Goal: Task Accomplishment & Management: Use online tool/utility

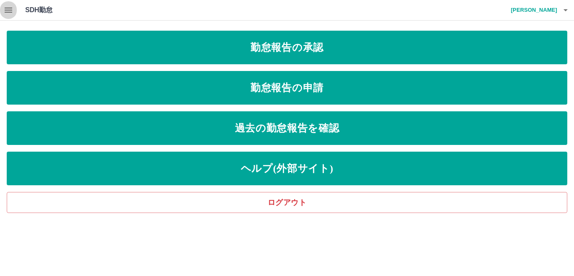
click at [13, 9] on icon "button" at bounding box center [8, 10] width 10 height 10
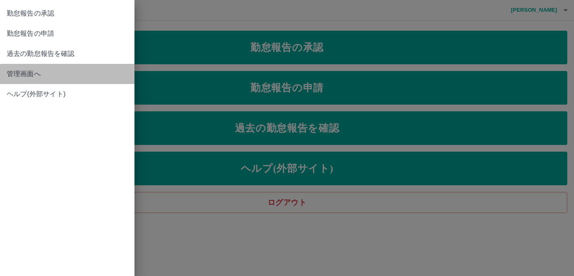
click at [27, 79] on span "管理画面へ" at bounding box center [67, 74] width 121 height 10
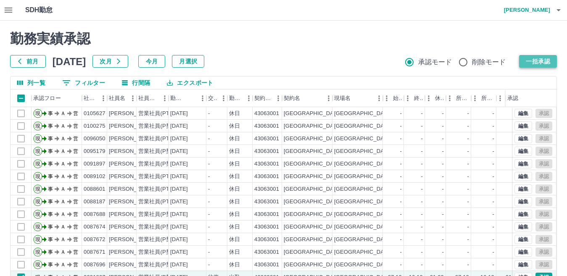
click at [538, 63] on button "一括承認" at bounding box center [538, 61] width 38 height 13
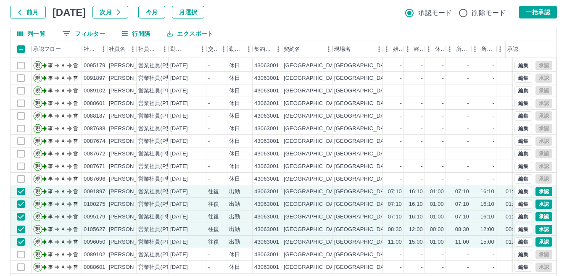
scroll to position [79, 0]
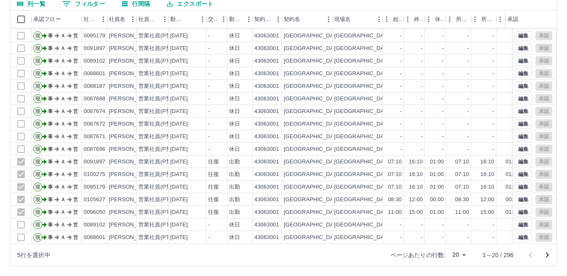
click at [462, 257] on body "SDH勤怠 [PERSON_NAME] 勤務実績承認 前月 [DATE] 次月 今月 月選択 承認モード 削除モード 一括承認 列一覧 フィルター 行間隔 エ…" at bounding box center [283, 98] width 567 height 355
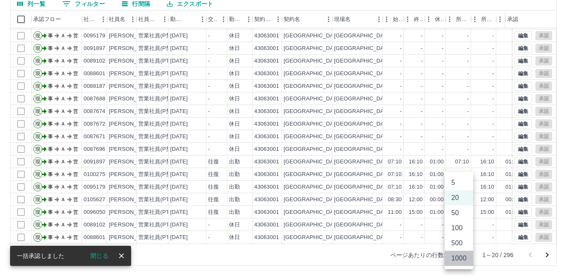
click at [462, 257] on li "1000" at bounding box center [458, 258] width 29 height 15
type input "****"
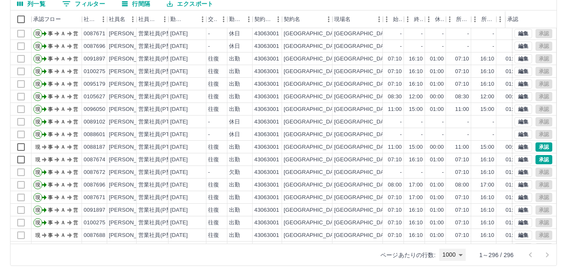
scroll to position [168, 0]
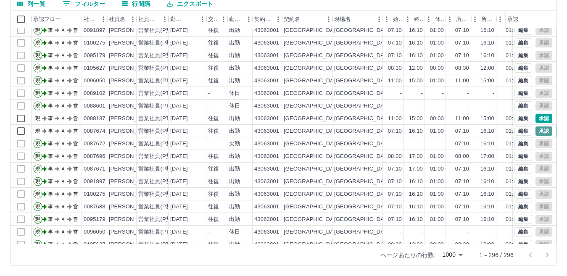
click at [539, 129] on button "承認" at bounding box center [543, 130] width 17 height 9
click at [539, 118] on button "承認" at bounding box center [543, 118] width 17 height 9
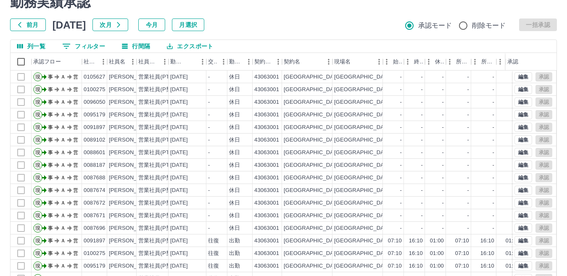
scroll to position [0, 0]
